Goal: Information Seeking & Learning: Check status

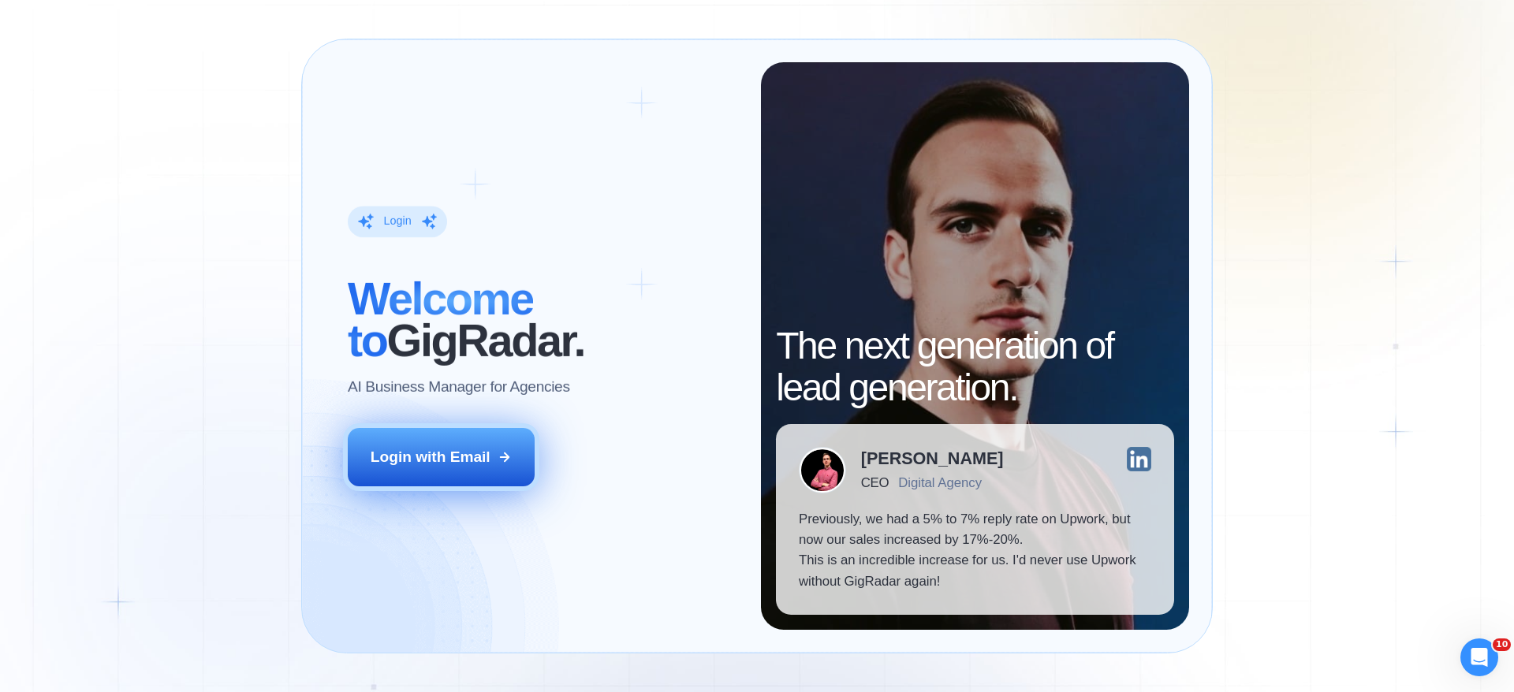
click at [480, 452] on div "Login with Email" at bounding box center [431, 457] width 120 height 21
click at [451, 467] on button "Login with Email" at bounding box center [442, 457] width 188 height 58
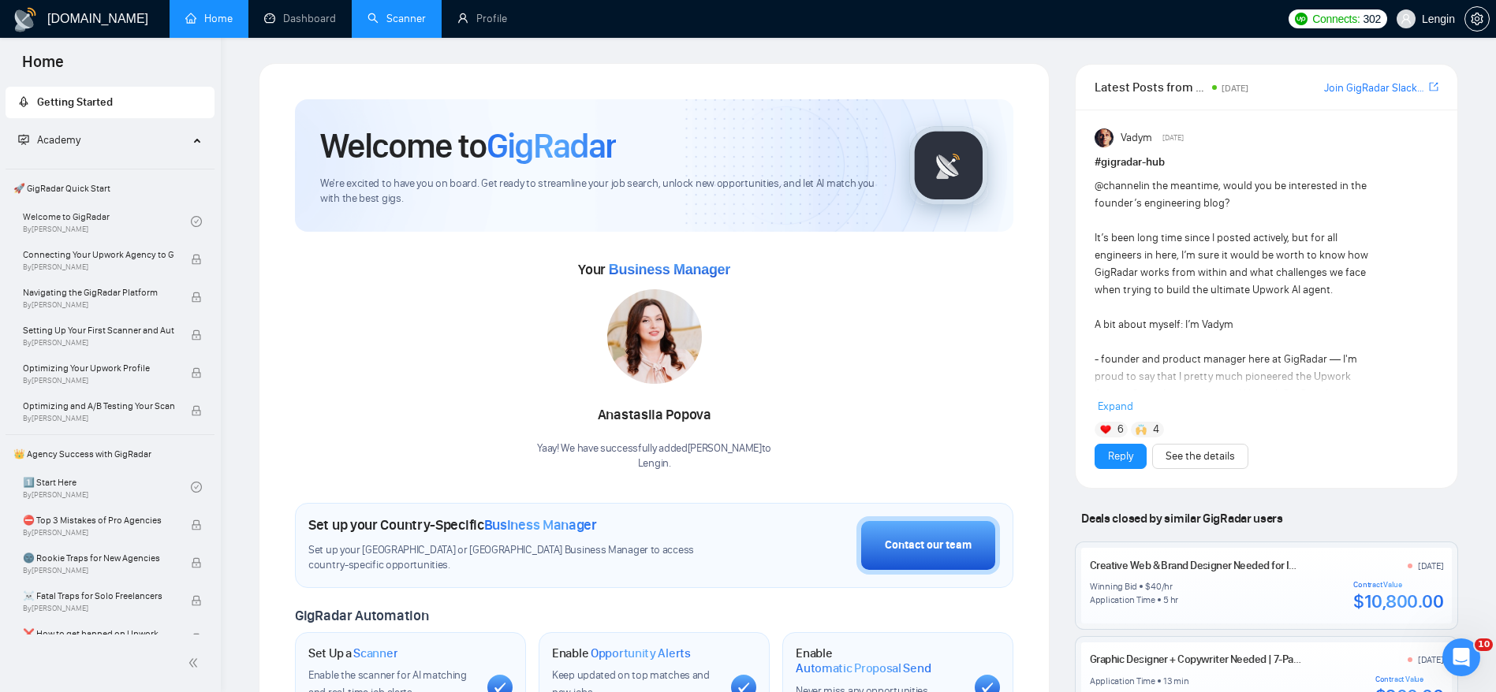
click at [410, 17] on link "Scanner" at bounding box center [396, 18] width 58 height 13
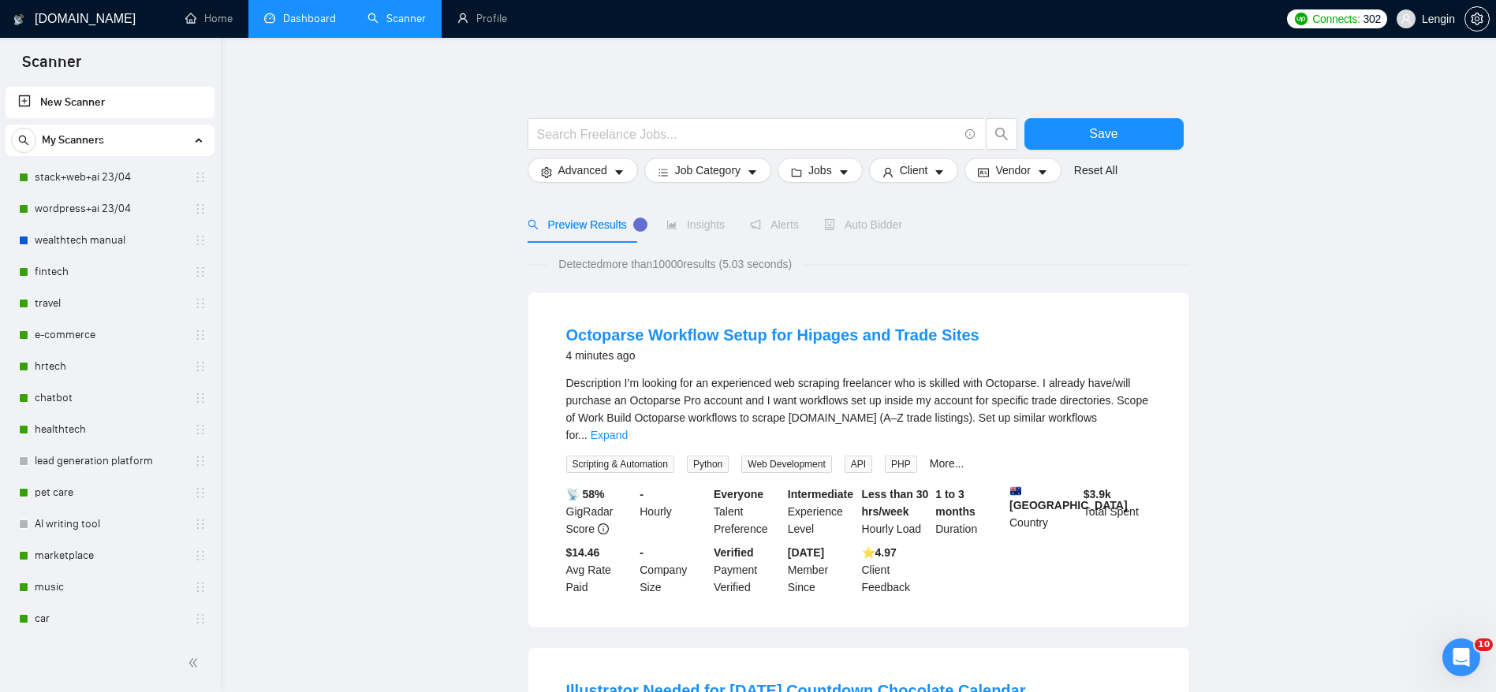
click at [287, 21] on link "Dashboard" at bounding box center [300, 18] width 72 height 13
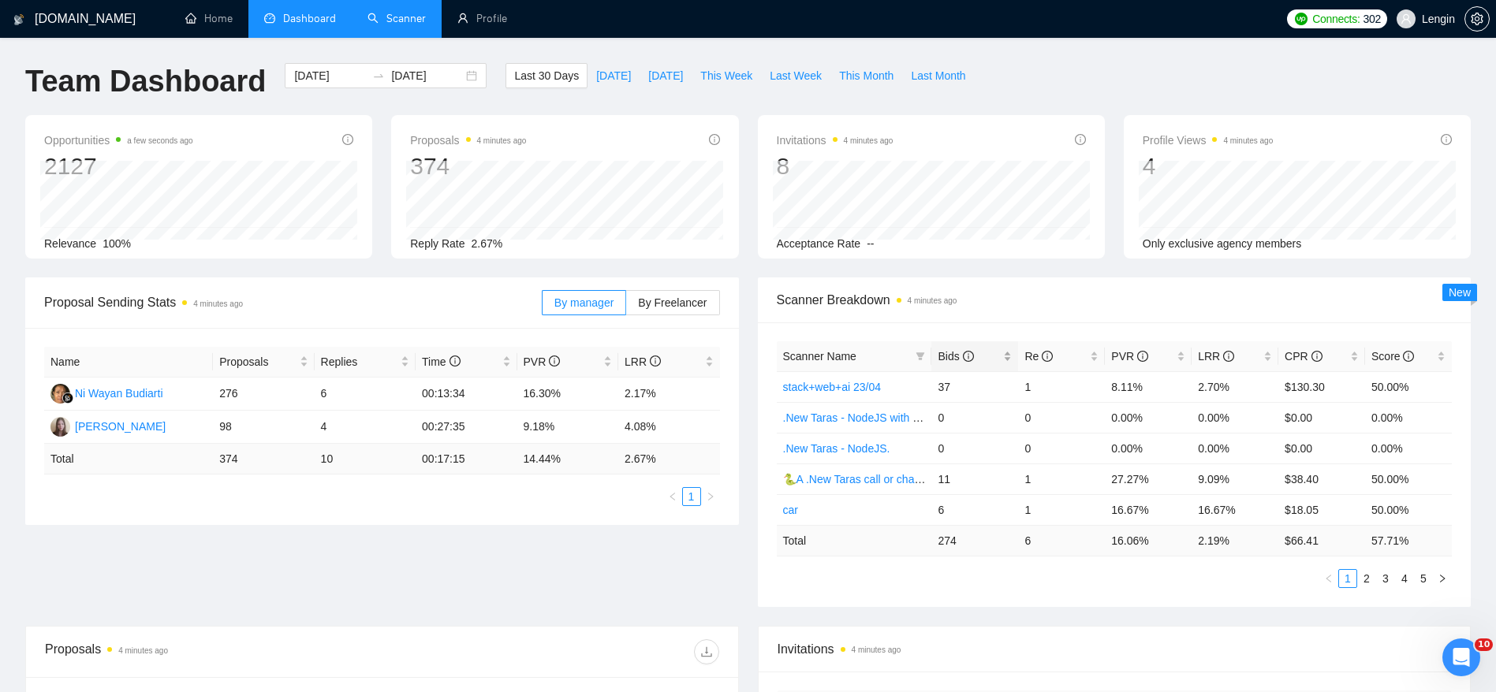
click at [1010, 351] on div "Bids" at bounding box center [975, 356] width 74 height 17
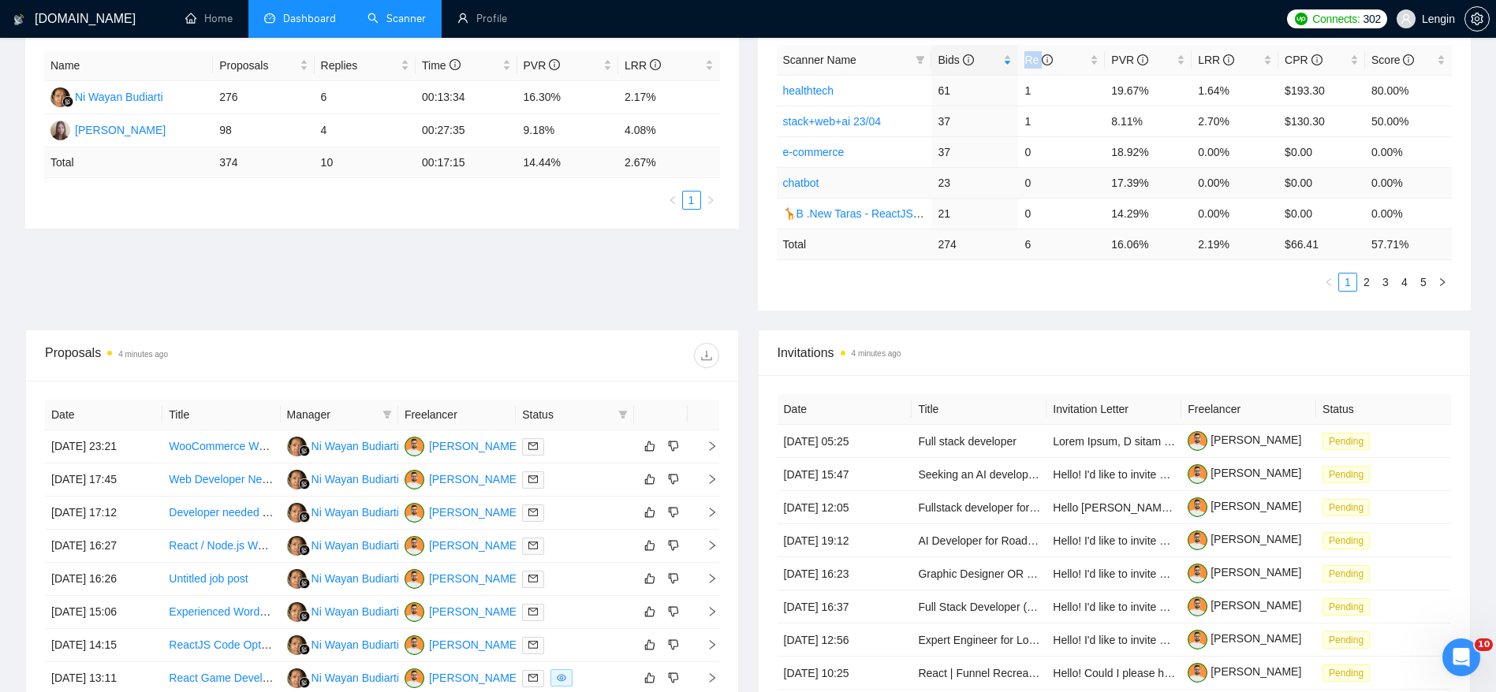
scroll to position [299, 0]
click at [1367, 282] on link "2" at bounding box center [1366, 279] width 17 height 17
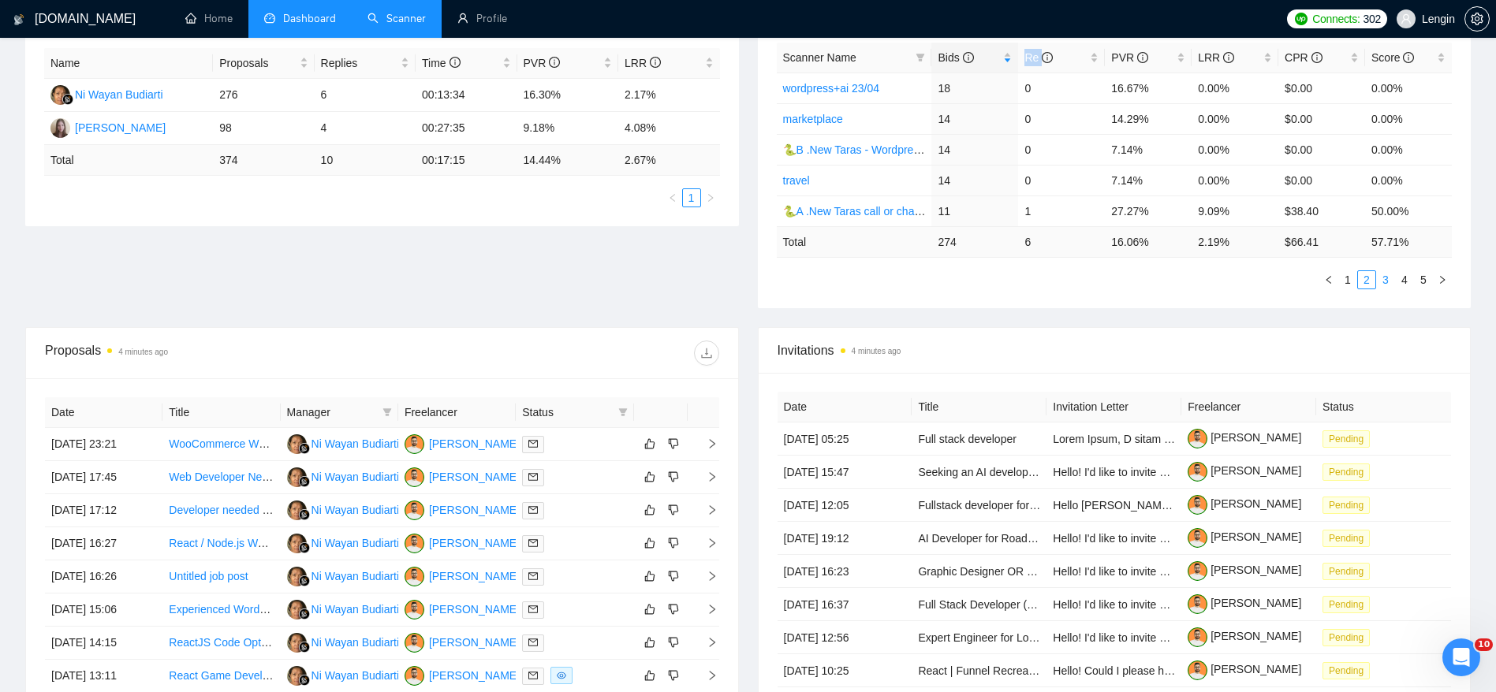
click at [1386, 277] on link "3" at bounding box center [1385, 279] width 17 height 17
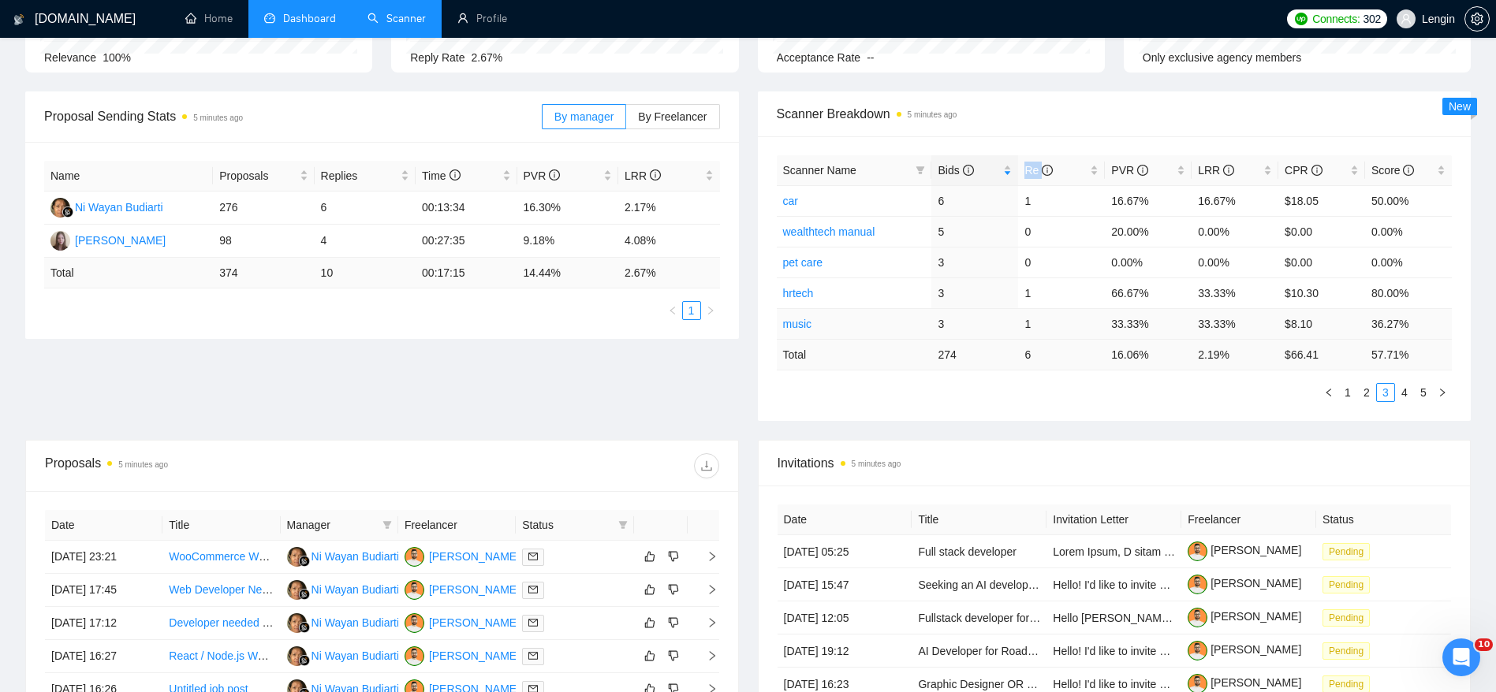
scroll to position [189, 0]
click at [1366, 386] on link "2" at bounding box center [1366, 389] width 17 height 17
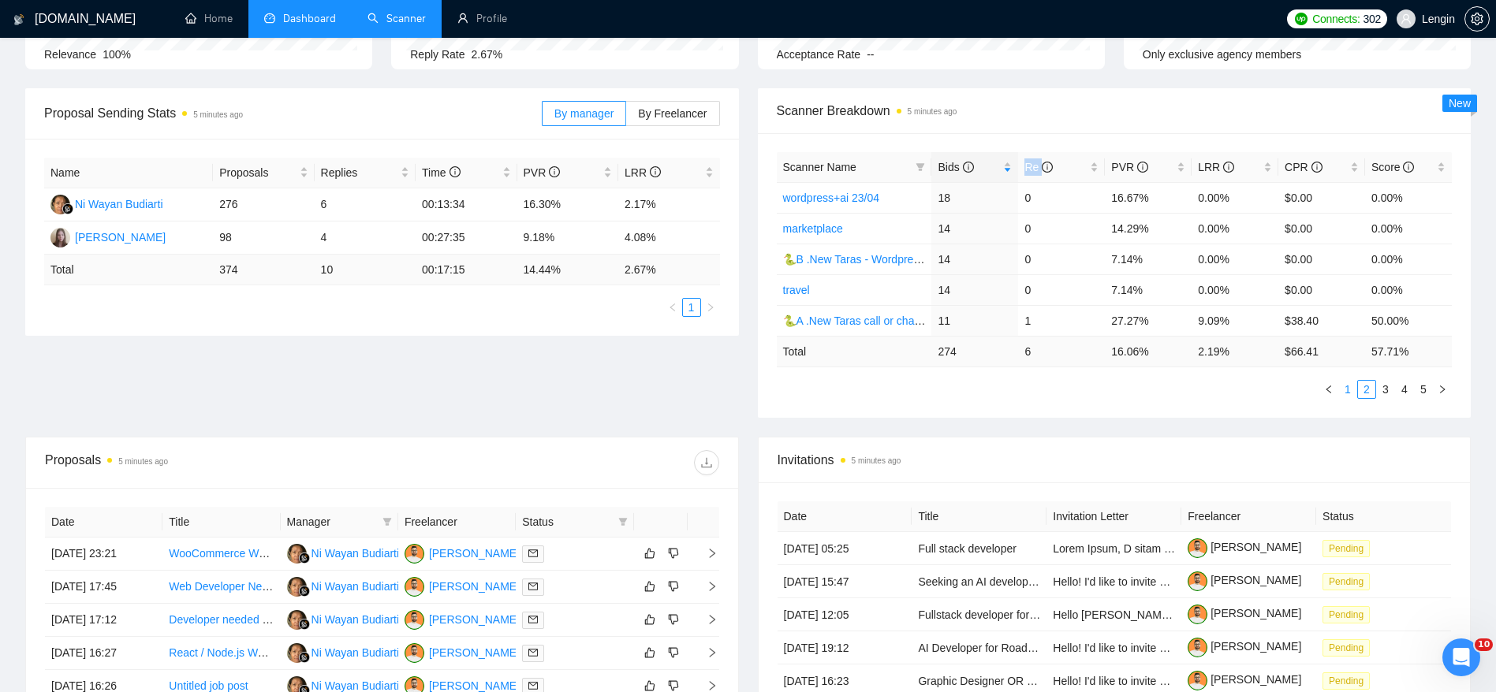
click at [1348, 387] on link "1" at bounding box center [1347, 389] width 17 height 17
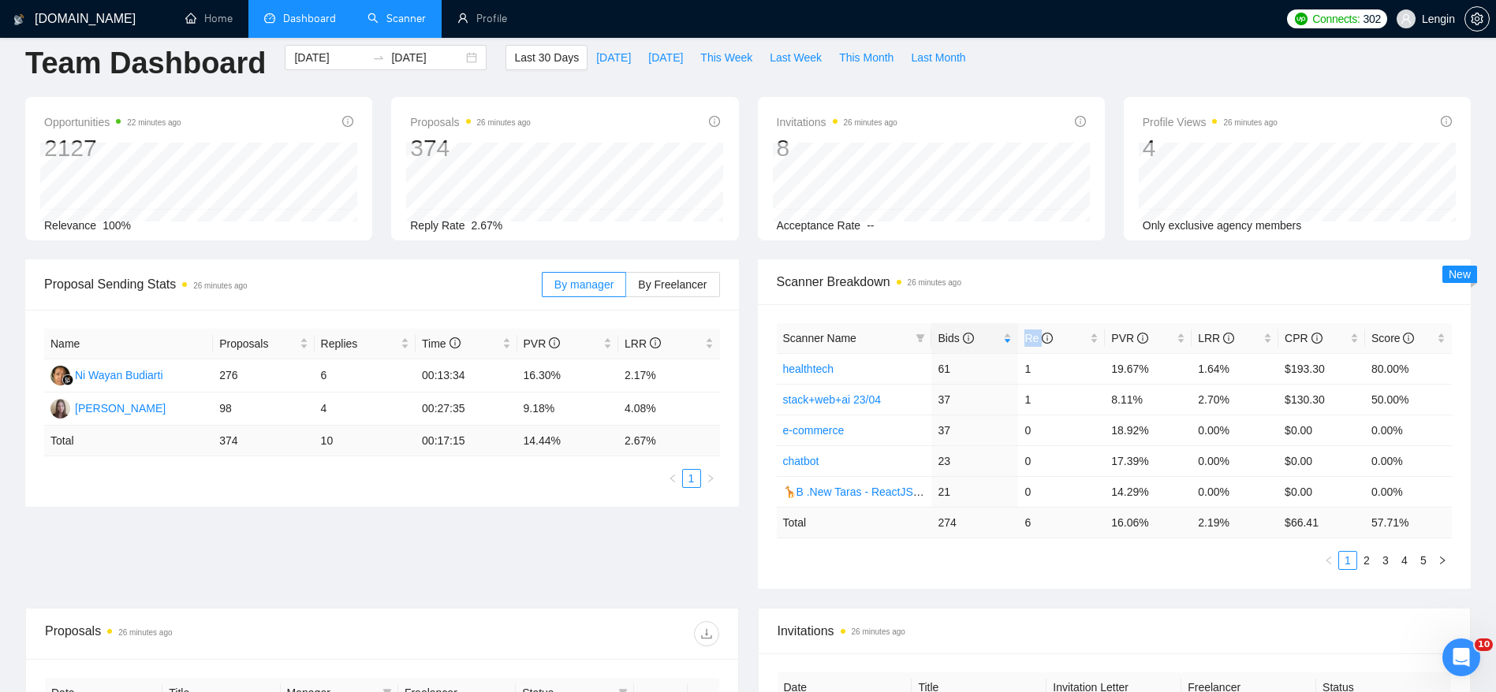
scroll to position [0, 0]
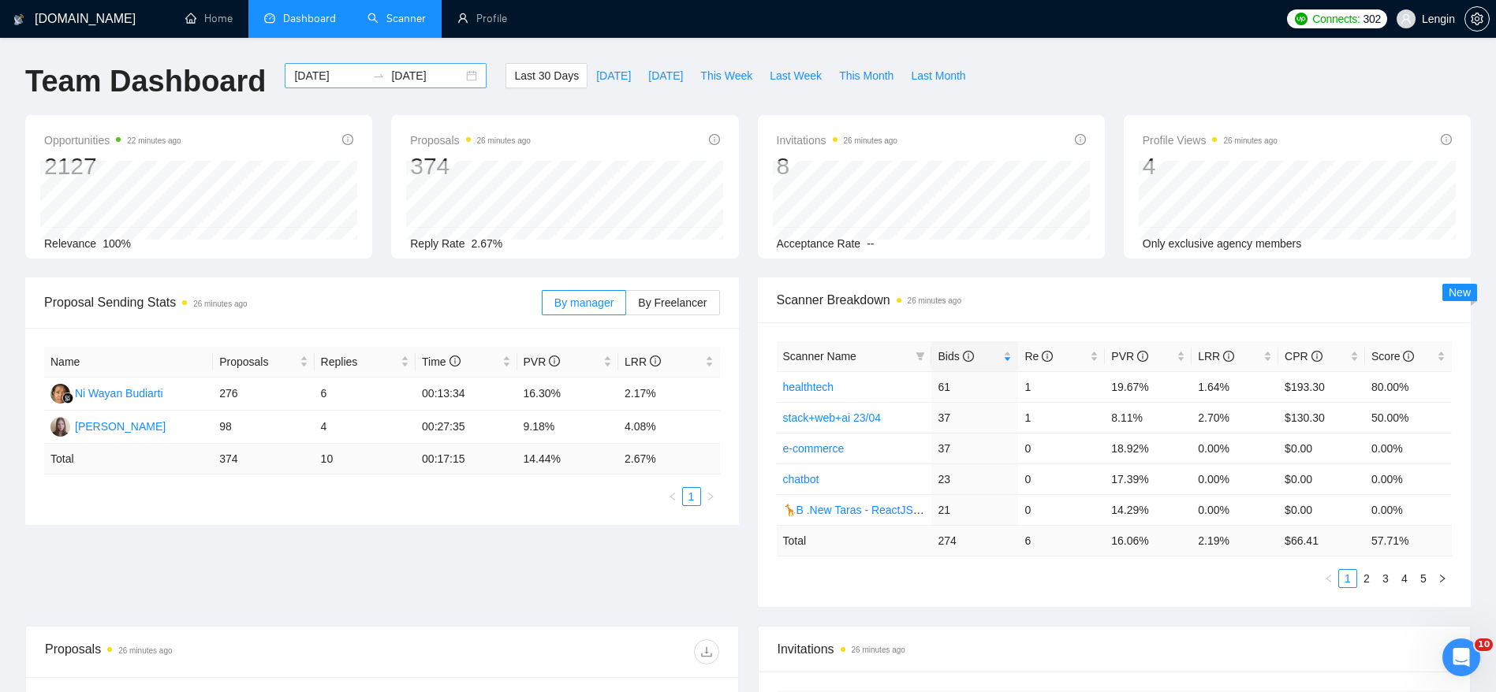
click at [333, 76] on input "2025-09-02" at bounding box center [330, 75] width 72 height 17
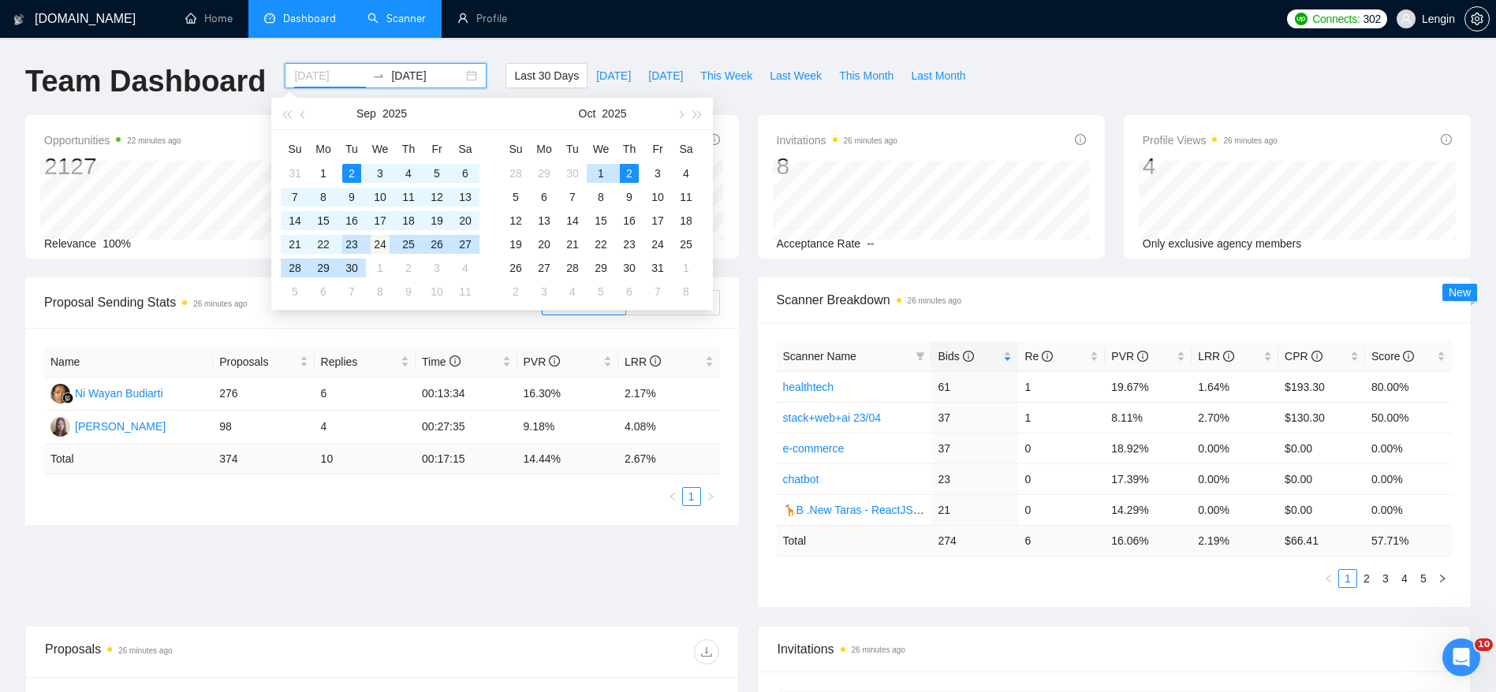
type input "2025-09-24"
click at [374, 242] on div "24" at bounding box center [380, 244] width 19 height 19
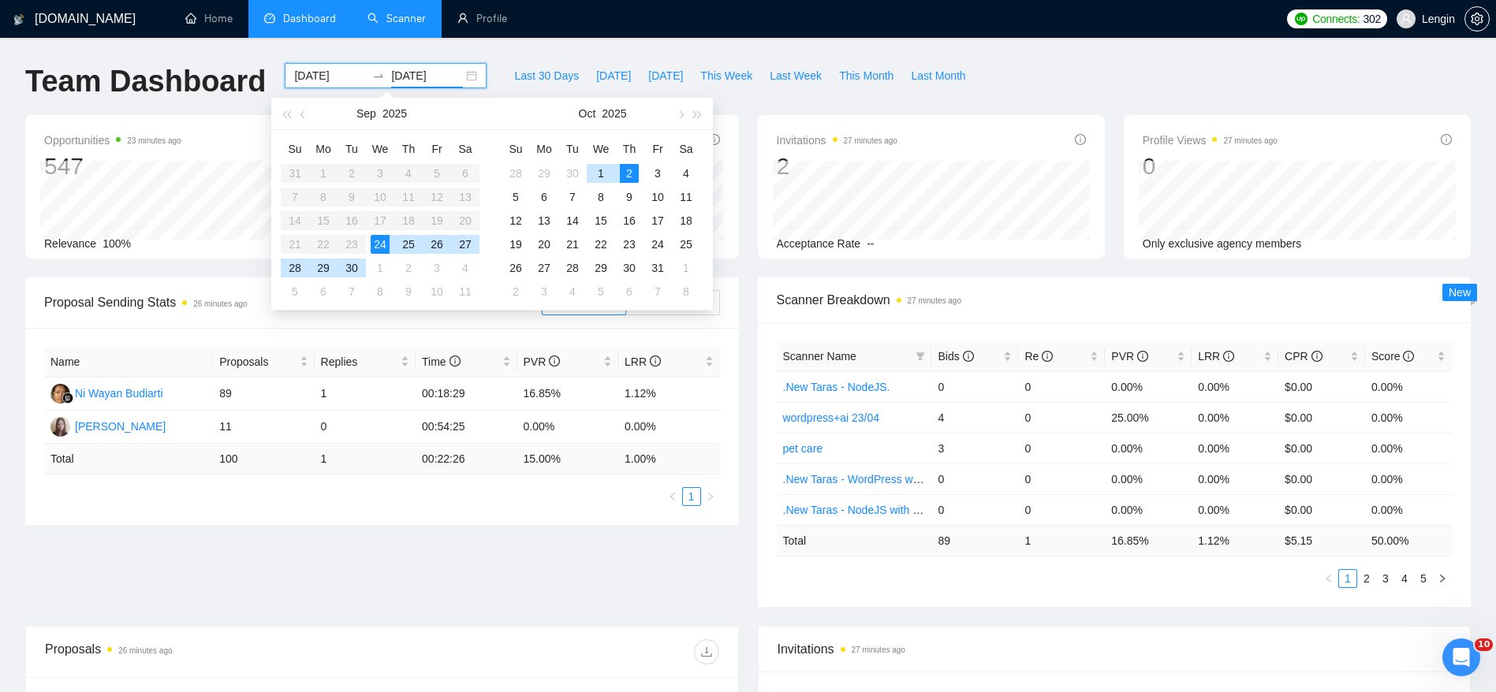
type input "2025-10-02"
click at [441, 497] on ul "1" at bounding box center [382, 496] width 676 height 19
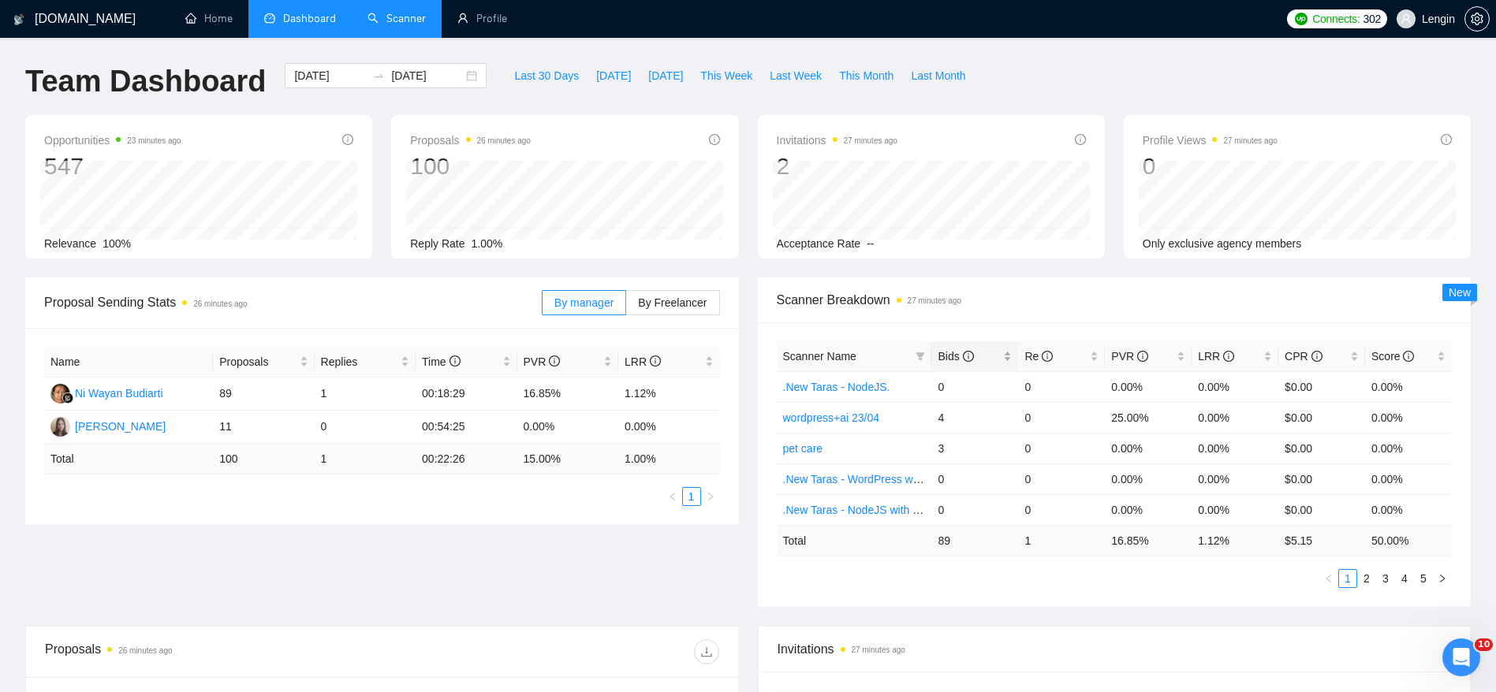
click at [1009, 353] on div "Bids" at bounding box center [975, 356] width 74 height 17
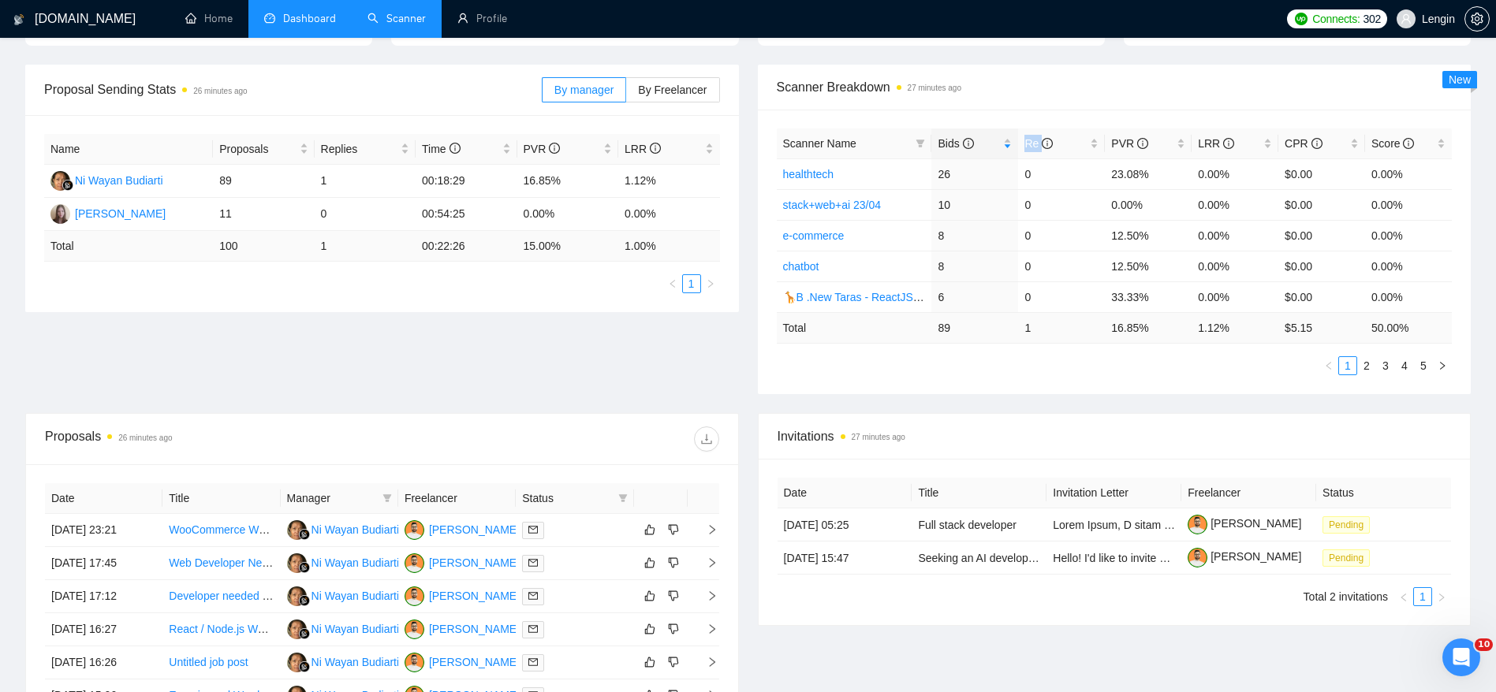
scroll to position [216, 0]
